Goal: Task Accomplishment & Management: Manage account settings

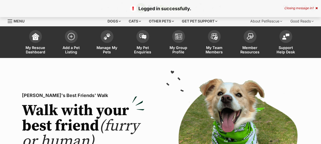
click at [110, 36] on img at bounding box center [106, 36] width 7 height 7
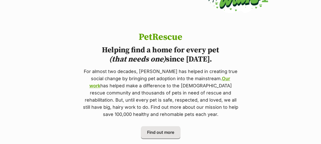
scroll to position [360, 0]
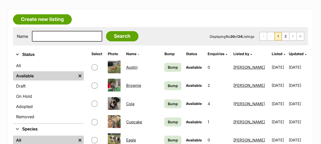
scroll to position [95, 0]
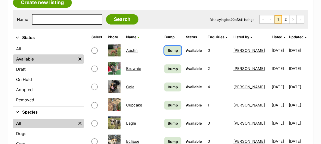
click at [168, 49] on span "Bump" at bounding box center [173, 50] width 10 height 5
click at [168, 65] on link "Bump" at bounding box center [172, 68] width 17 height 9
click at [168, 86] on span "Bump" at bounding box center [173, 86] width 10 height 5
click at [168, 101] on link "Bump" at bounding box center [172, 105] width 17 height 9
click at [168, 122] on link "Bump" at bounding box center [172, 123] width 17 height 9
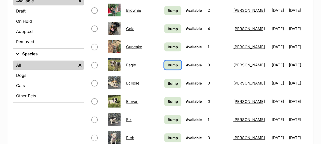
scroll to position [155, 0]
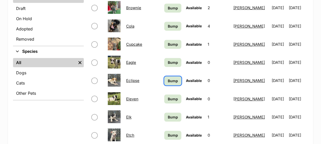
click at [168, 80] on span "Bump" at bounding box center [173, 80] width 10 height 5
click at [165, 103] on td "Bump" at bounding box center [172, 99] width 21 height 18
click at [168, 99] on span "Bump" at bounding box center [173, 98] width 10 height 5
click at [168, 115] on span "Bump" at bounding box center [173, 116] width 10 height 5
click at [168, 135] on span "Bump" at bounding box center [173, 134] width 10 height 5
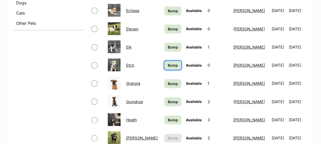
scroll to position [228, 0]
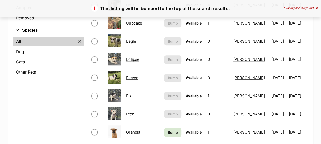
scroll to position [188, 0]
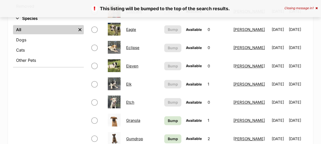
click at [95, 101] on input "checkbox" at bounding box center [94, 102] width 6 height 6
checkbox input "true"
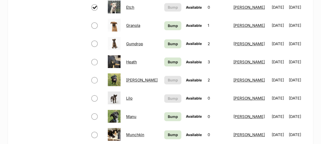
scroll to position [286, 0]
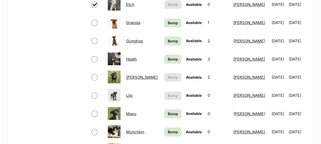
click at [94, 59] on input "checkbox" at bounding box center [94, 59] width 6 height 6
checkbox input "true"
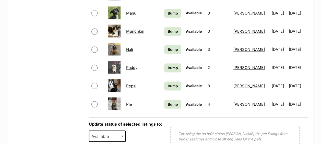
scroll to position [394, 0]
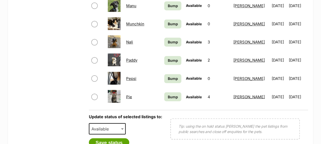
click at [93, 42] on input "checkbox" at bounding box center [94, 42] width 6 height 6
checkbox input "true"
click at [111, 131] on span "Available" at bounding box center [101, 128] width 25 height 7
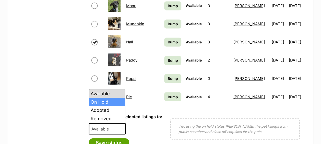
select select "on_hold"
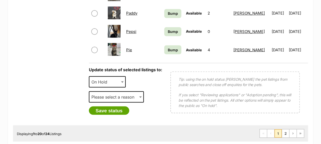
scroll to position [447, 0]
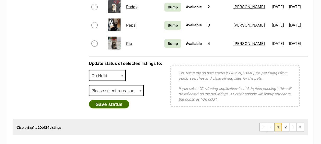
click at [118, 106] on button "Save status" at bounding box center [109, 104] width 40 height 9
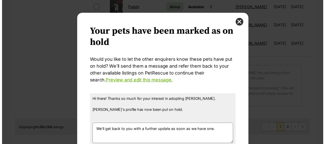
scroll to position [0, 0]
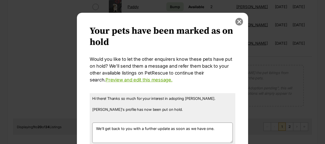
click at [236, 21] on button "close" at bounding box center [239, 22] width 8 height 8
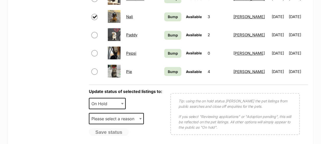
scroll to position [416, 0]
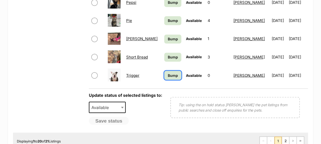
click at [164, 78] on link "Bump" at bounding box center [172, 75] width 17 height 9
click at [168, 57] on span "Bump" at bounding box center [173, 56] width 10 height 5
click at [168, 40] on span "Bump" at bounding box center [173, 38] width 10 height 5
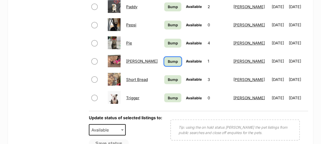
scroll to position [392, 0]
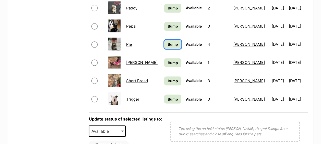
click at [165, 40] on link "Bump" at bounding box center [172, 44] width 17 height 9
click at [168, 26] on span "Bump" at bounding box center [173, 25] width 10 height 5
click at [168, 7] on span "Bump" at bounding box center [173, 7] width 10 height 5
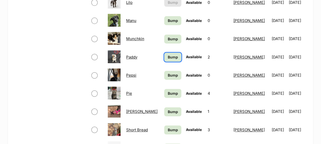
scroll to position [335, 0]
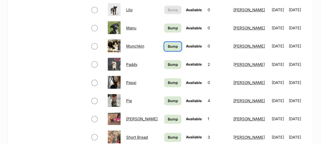
click at [169, 45] on span "Bump" at bounding box center [173, 46] width 10 height 5
click at [168, 29] on span "Bump" at bounding box center [173, 27] width 10 height 5
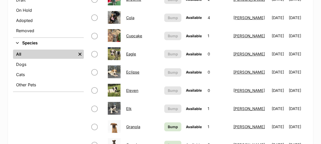
scroll to position [142, 0]
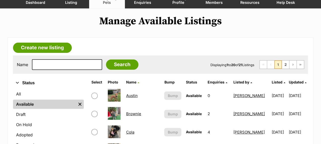
scroll to position [49, 0]
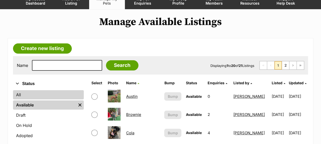
click at [16, 96] on link "All" at bounding box center [48, 94] width 71 height 9
click at [20, 94] on link "All" at bounding box center [48, 94] width 71 height 9
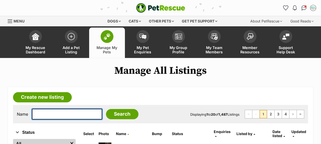
click at [57, 114] on input "text" at bounding box center [67, 114] width 70 height 11
type input "gabby"
click at [106, 109] on input "Search" at bounding box center [122, 114] width 32 height 10
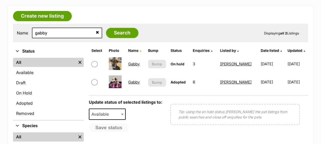
click at [93, 66] on input "checkbox" at bounding box center [94, 64] width 6 height 6
checkbox input "true"
click at [105, 115] on span "Available" at bounding box center [101, 114] width 25 height 7
click at [108, 126] on button "Save status" at bounding box center [109, 128] width 40 height 9
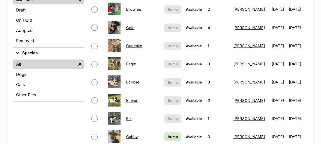
scroll to position [228, 0]
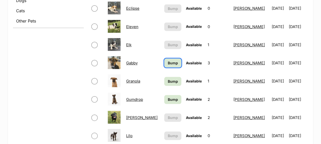
click at [168, 63] on span "Bump" at bounding box center [173, 62] width 10 height 5
click at [168, 79] on span "Bump" at bounding box center [173, 81] width 10 height 5
click at [168, 98] on span "Bump" at bounding box center [173, 99] width 10 height 5
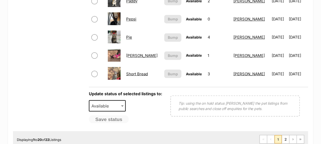
scroll to position [417, 0]
